Goal: Obtain resource: Obtain resource

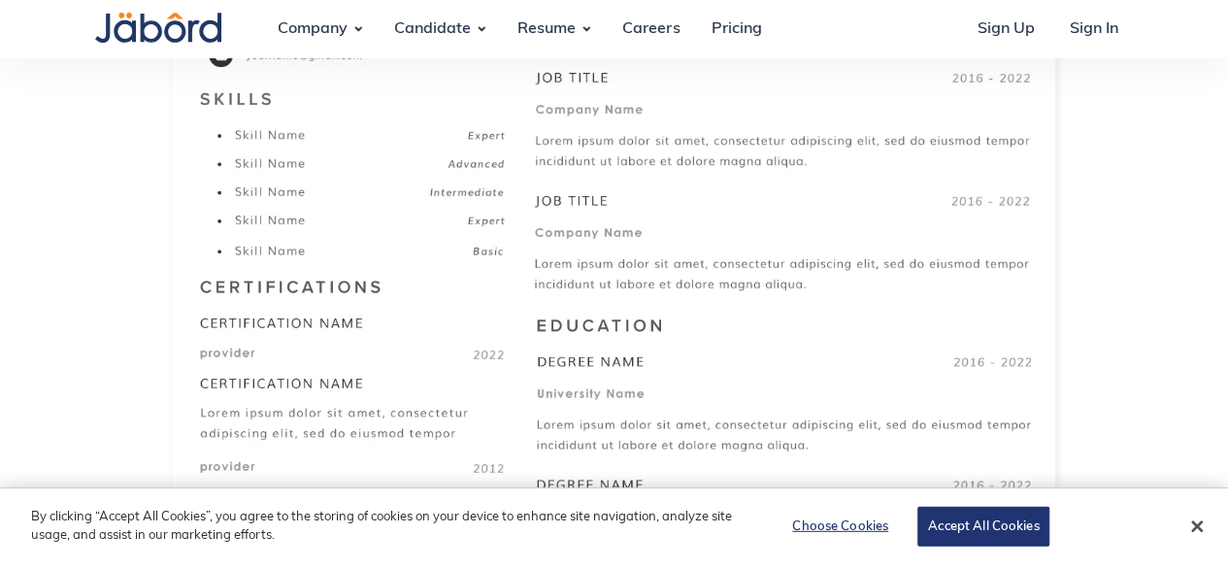
scroll to position [815, 0]
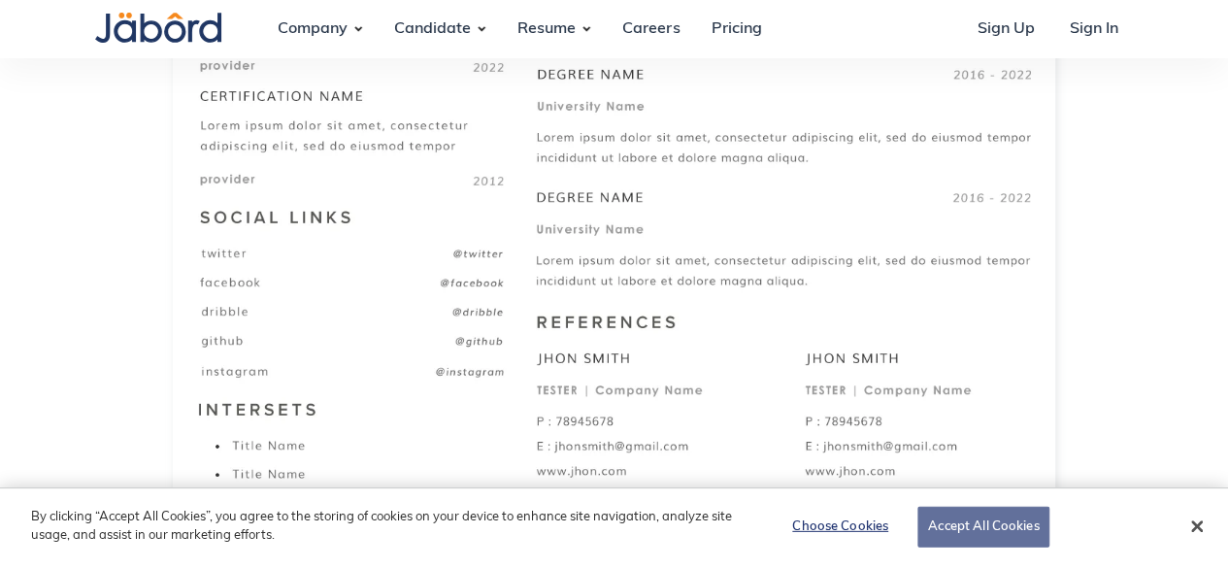
click at [984, 521] on button "Accept All Cookies" at bounding box center [983, 527] width 132 height 41
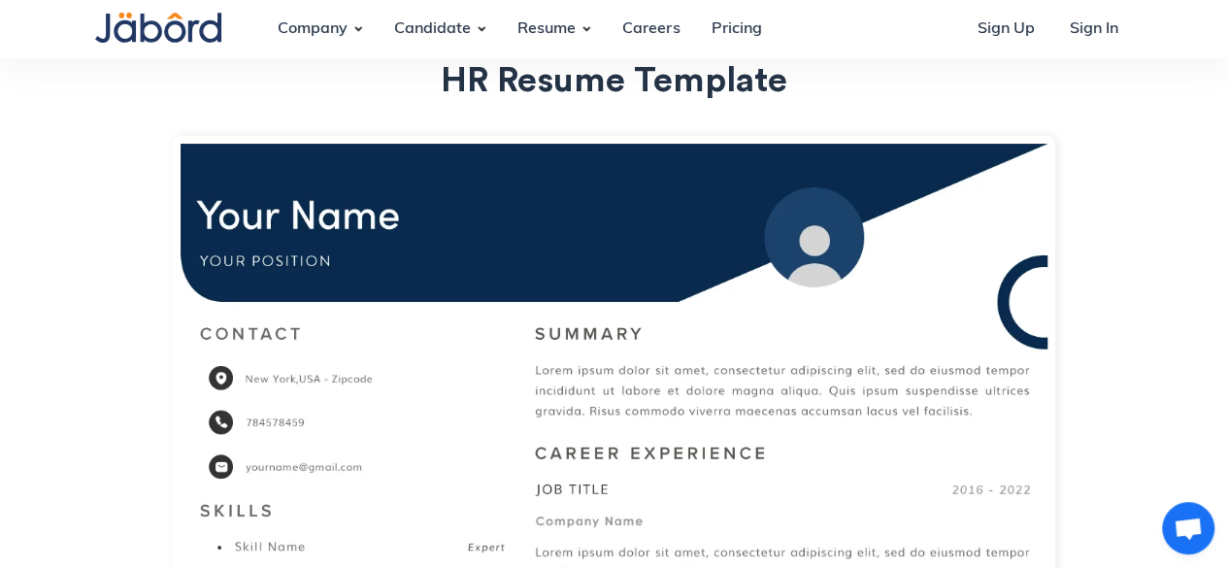
scroll to position [155, 0]
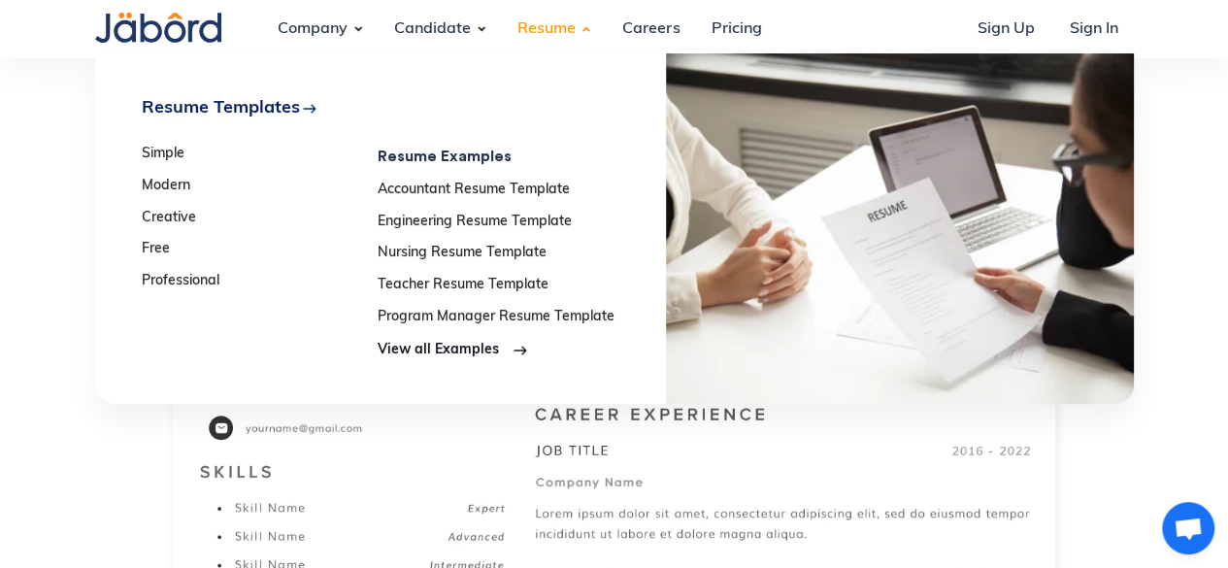
click at [569, 26] on div "Resume" at bounding box center [546, 29] width 89 height 52
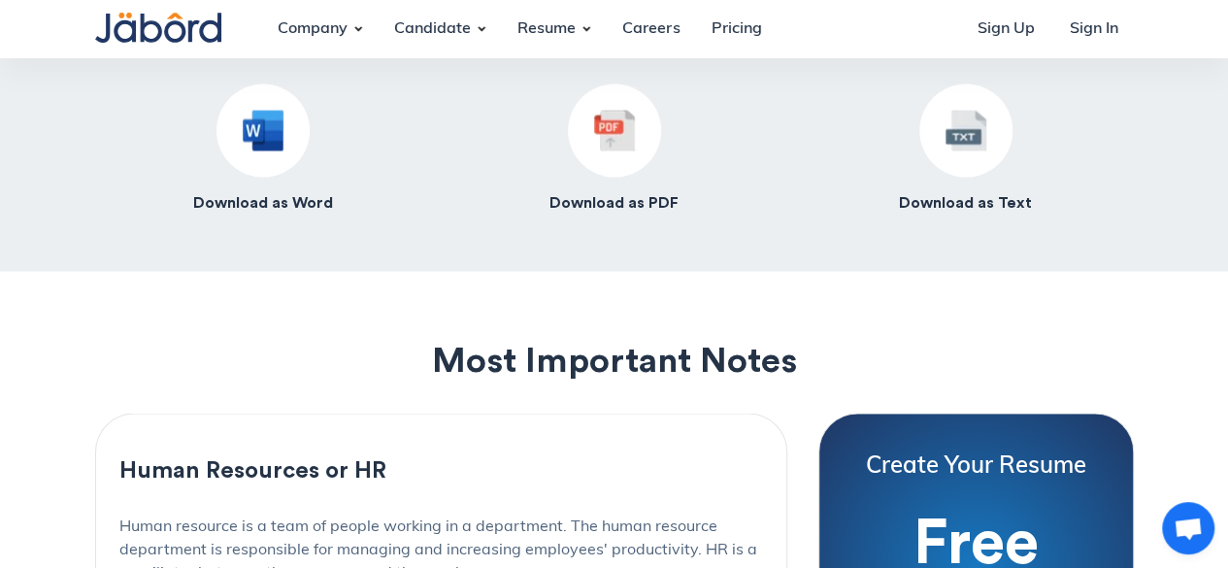
scroll to position [1824, 0]
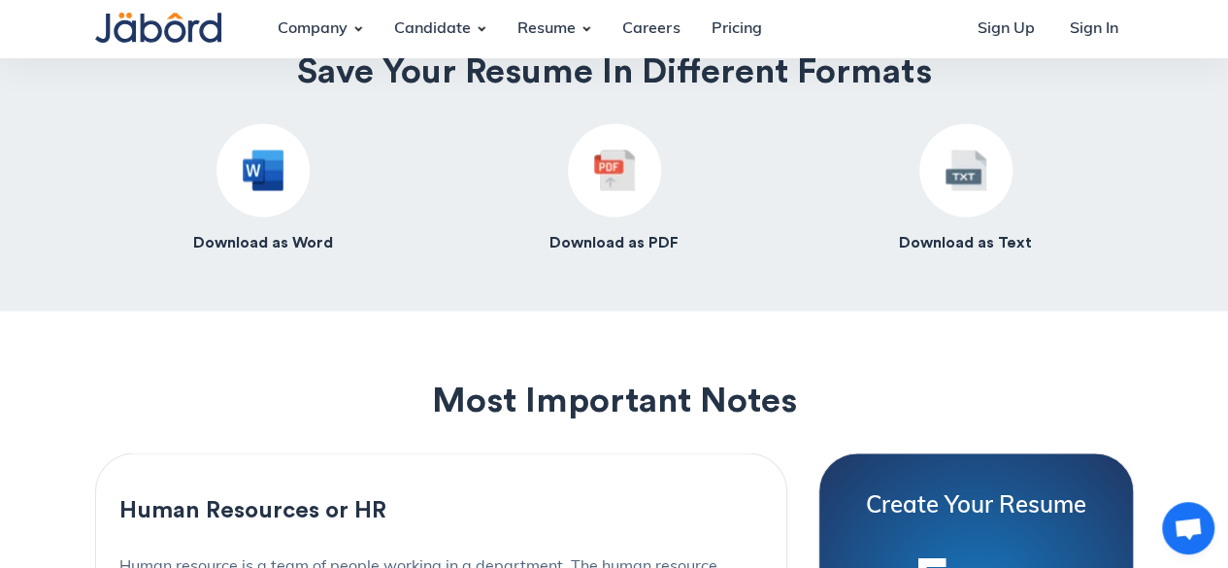
click at [221, 242] on h4 "Download as Word" at bounding box center [263, 242] width 140 height 20
click at [265, 180] on img at bounding box center [263, 169] width 41 height 41
click at [596, 182] on img at bounding box center [614, 169] width 41 height 41
click at [917, 239] on h4 "Download as Text" at bounding box center [965, 242] width 133 height 20
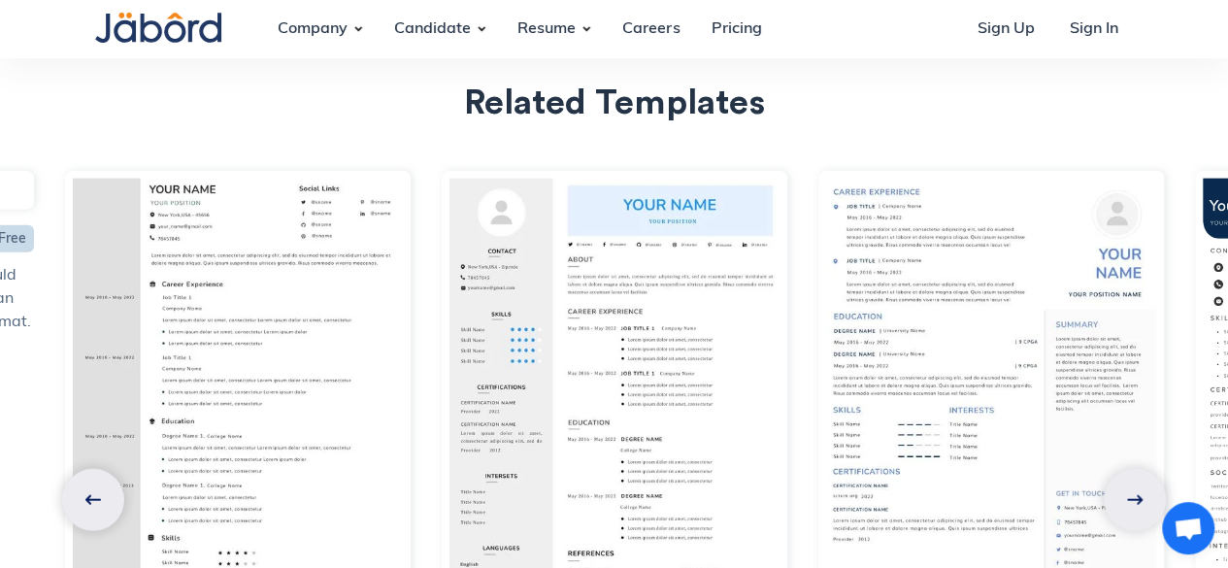
scroll to position [5818, 0]
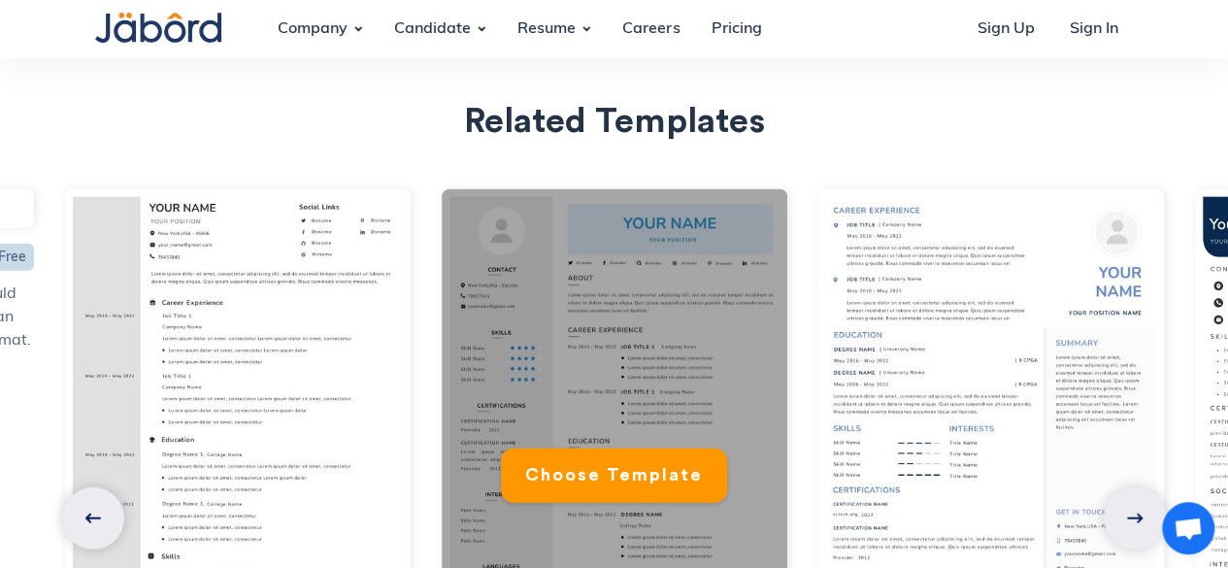
click at [690, 486] on div "Choose Template" at bounding box center [614, 430] width 345 height 482
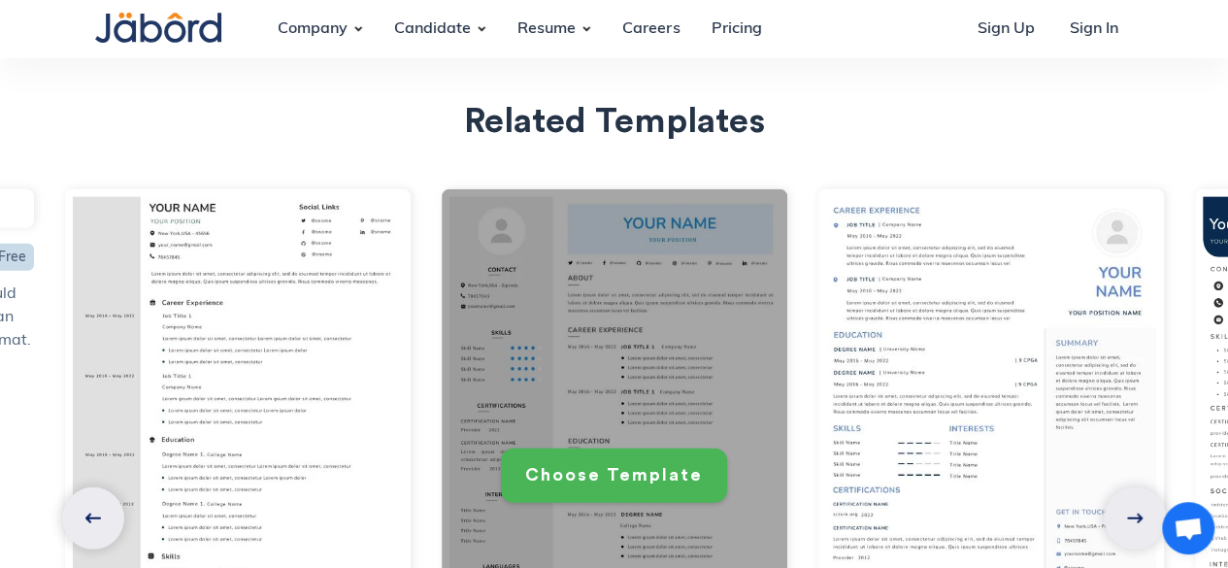
click at [657, 448] on link "Choose Template" at bounding box center [614, 474] width 226 height 53
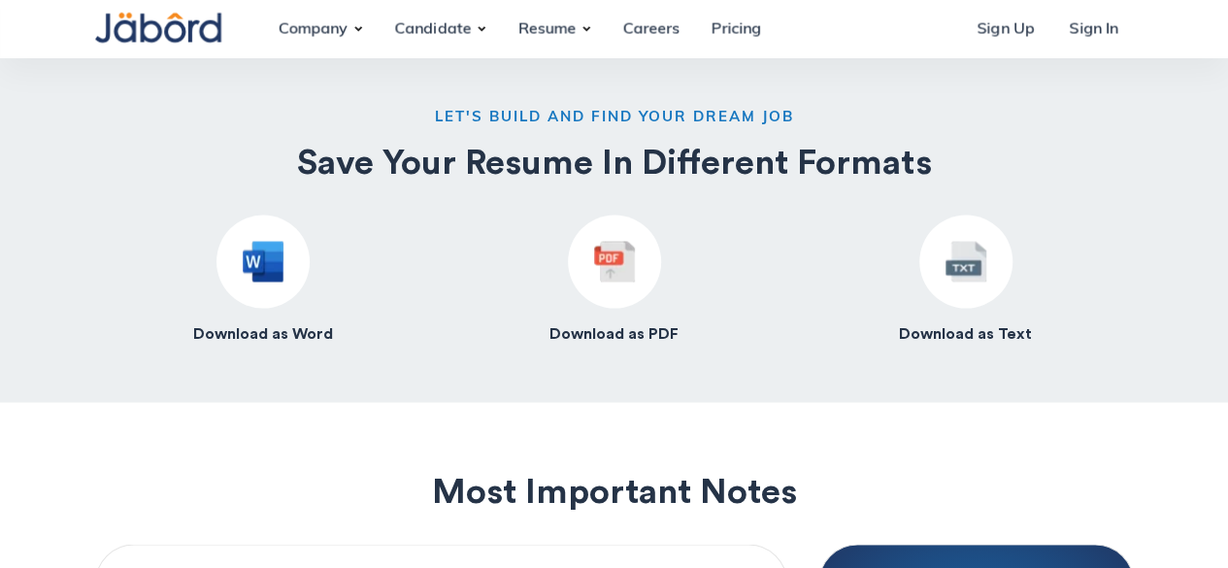
click at [930, 342] on h4 "Download as Text" at bounding box center [965, 333] width 133 height 20
click at [587, 333] on h4 "Download as PDF" at bounding box center [613, 333] width 129 height 20
click at [235, 285] on div at bounding box center [262, 260] width 93 height 93
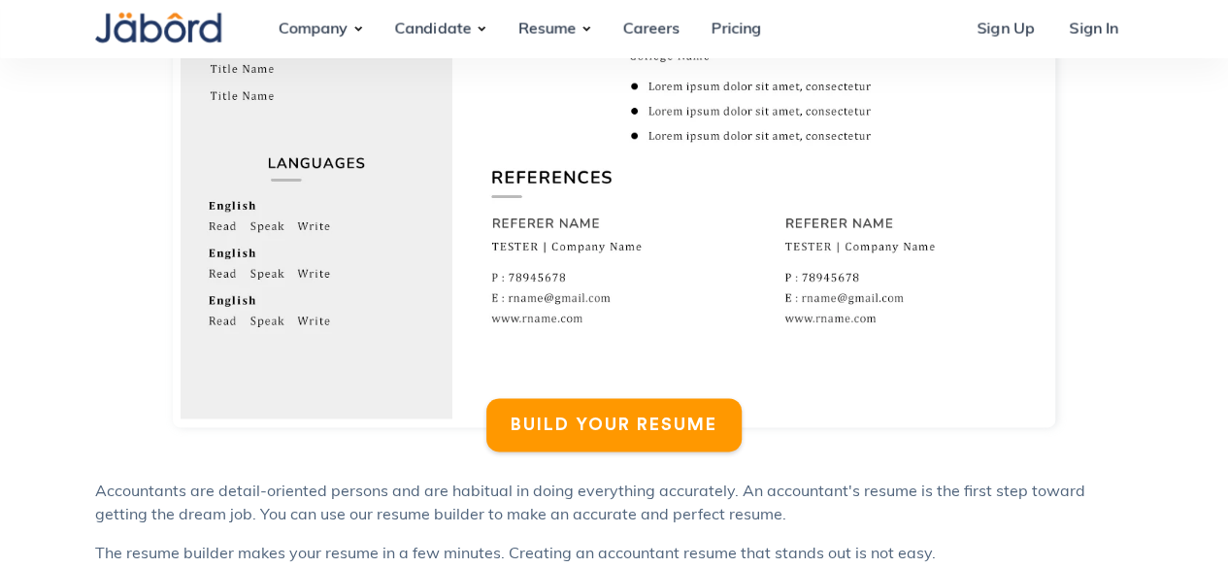
scroll to position [1059, 0]
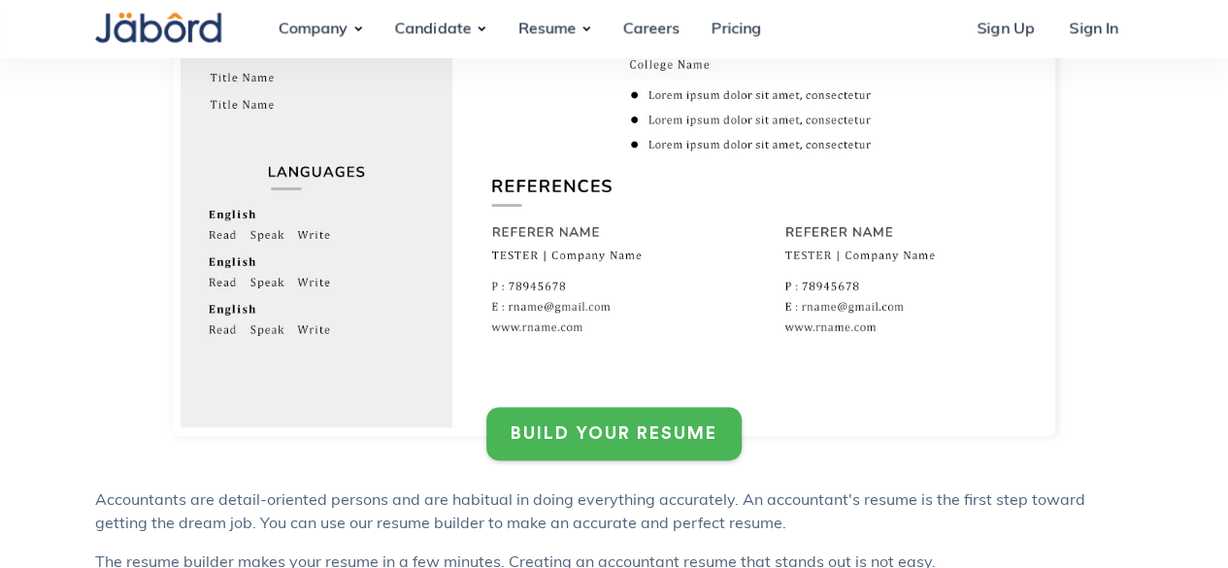
click at [647, 422] on div "BUILD YOUR RESUME" at bounding box center [613, 433] width 207 height 22
